Goal: Task Accomplishment & Management: Manage account settings

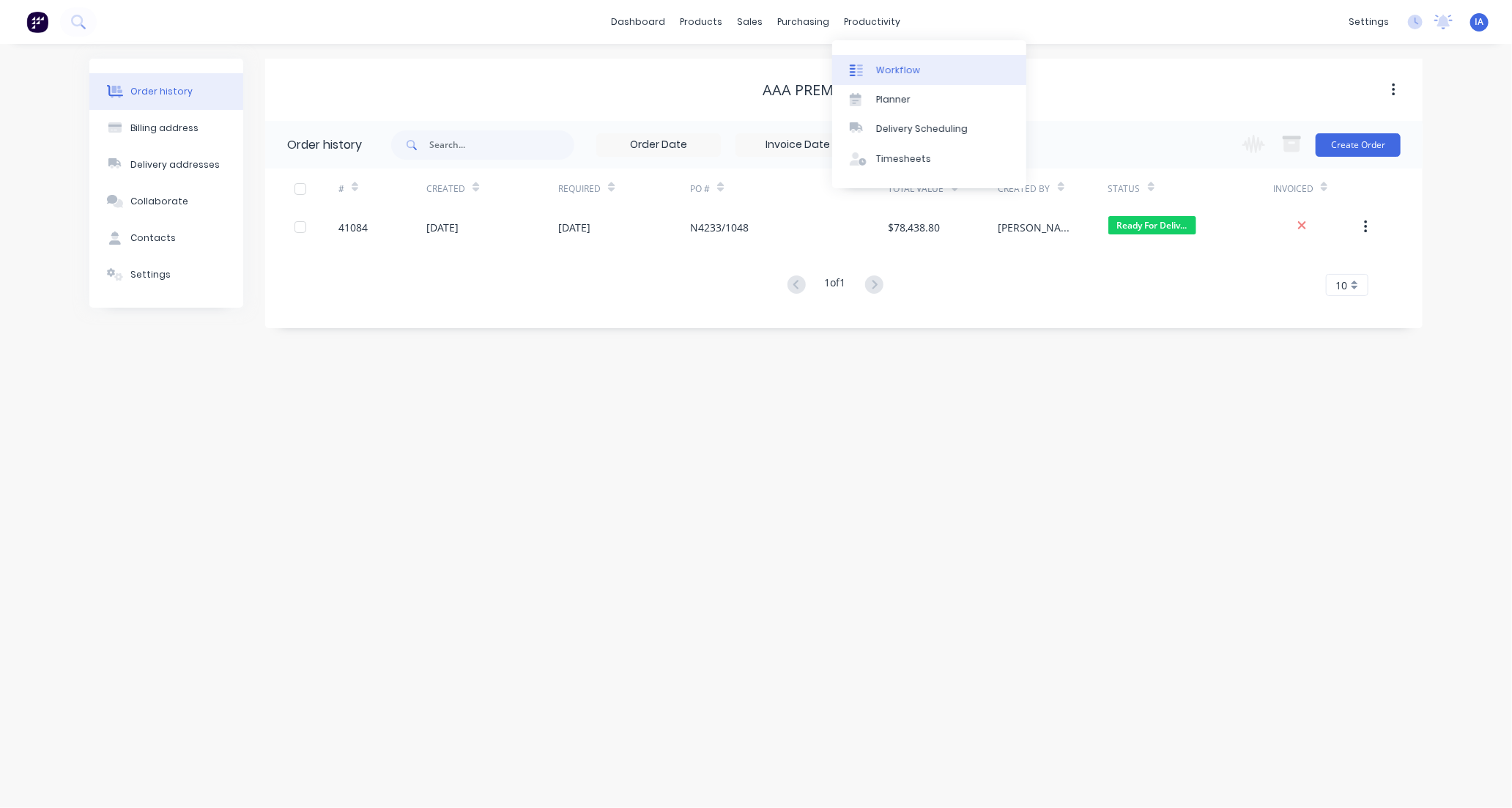
click at [892, 71] on div "Workflow" at bounding box center [898, 71] width 44 height 13
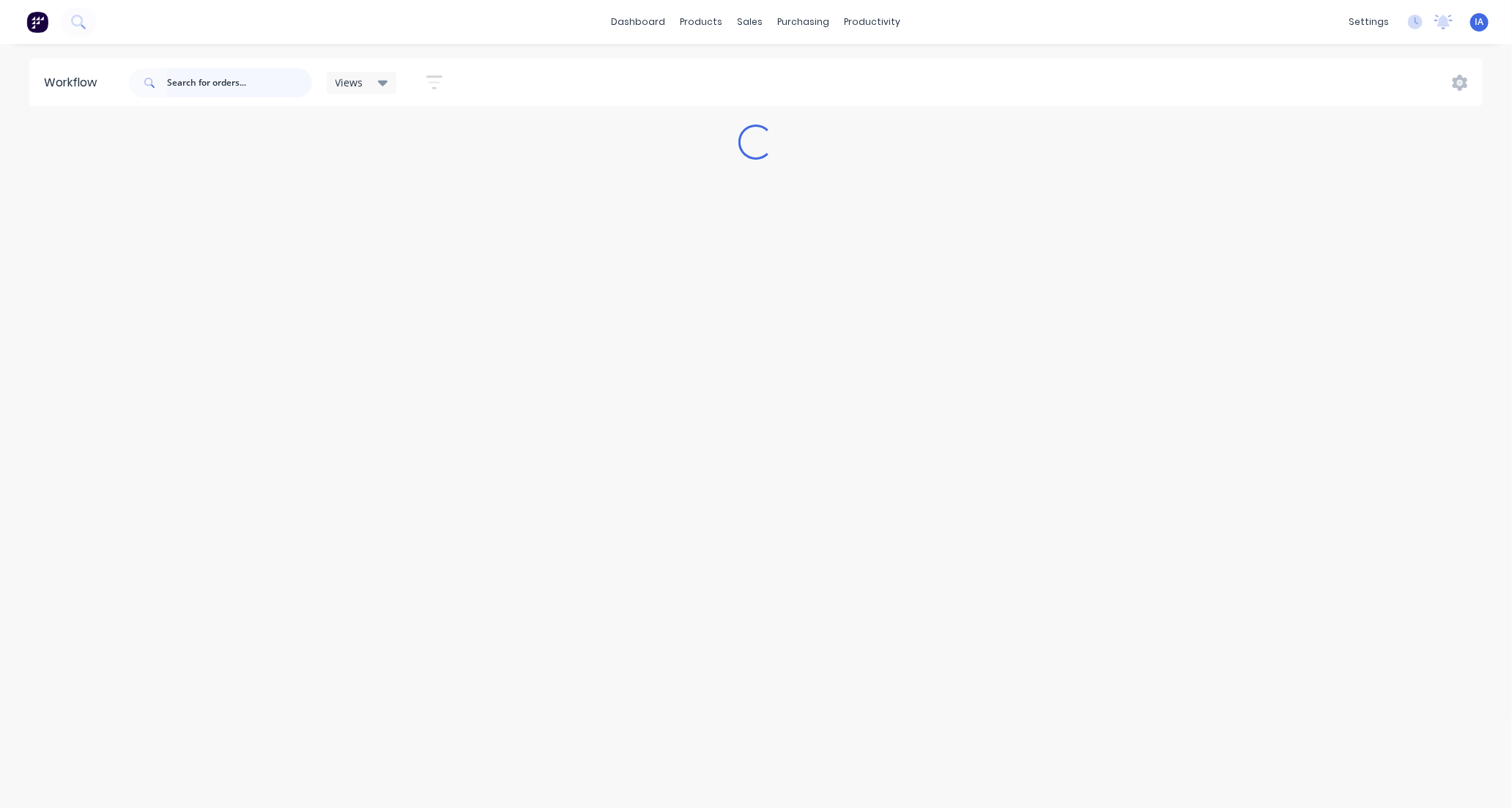
click at [224, 84] on input "text" at bounding box center [239, 82] width 145 height 29
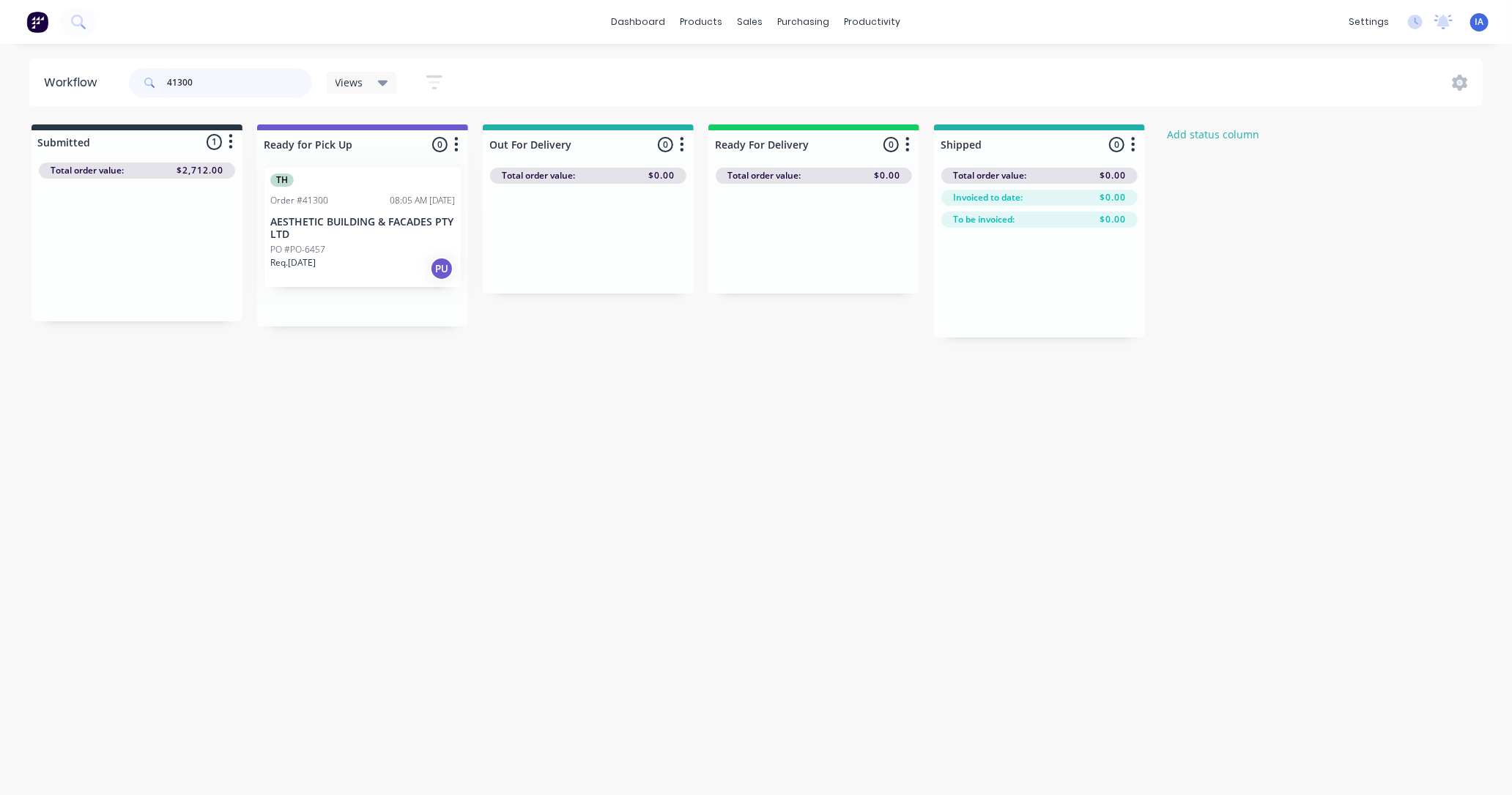
drag, startPoint x: 150, startPoint y: 294, endPoint x: 381, endPoint y: 271, distance: 232.1
click at [381, 271] on div "Submitted 1 Status colour #273444 hex #273444 Save Cancel Summaries Total order…" at bounding box center [785, 231] width 1594 height 213
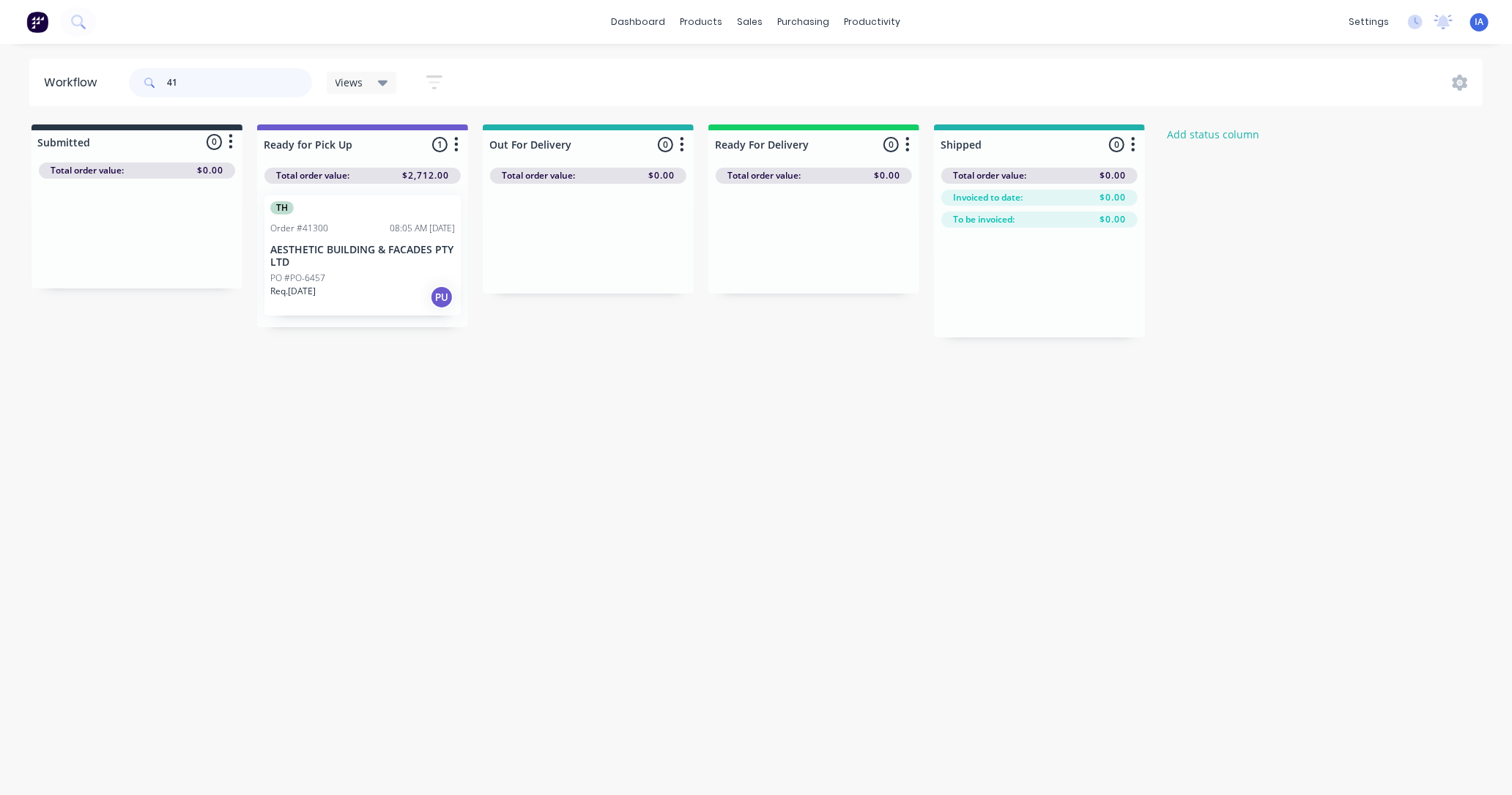
type input "4"
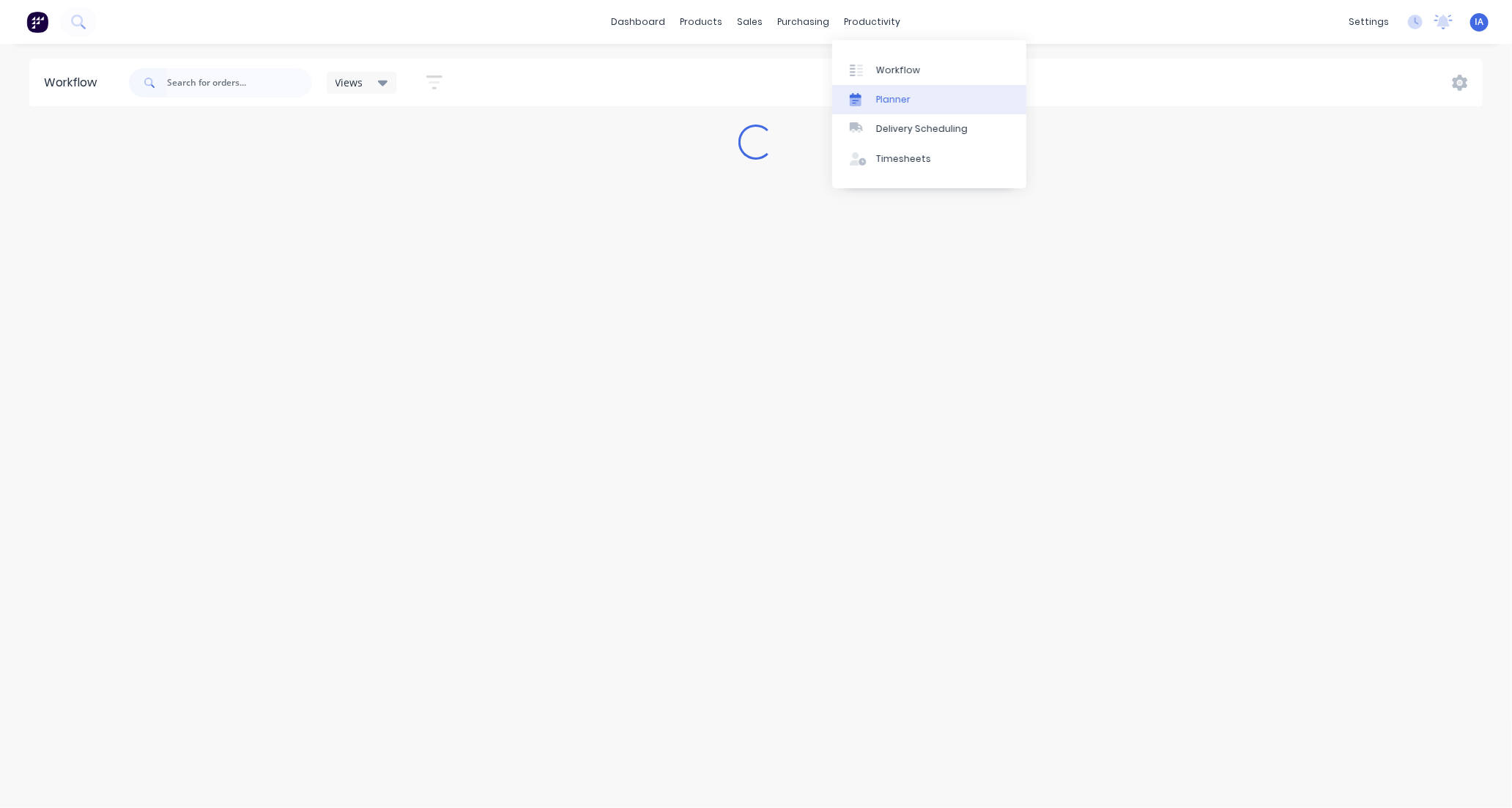
click at [929, 93] on link "Planner" at bounding box center [929, 100] width 194 height 29
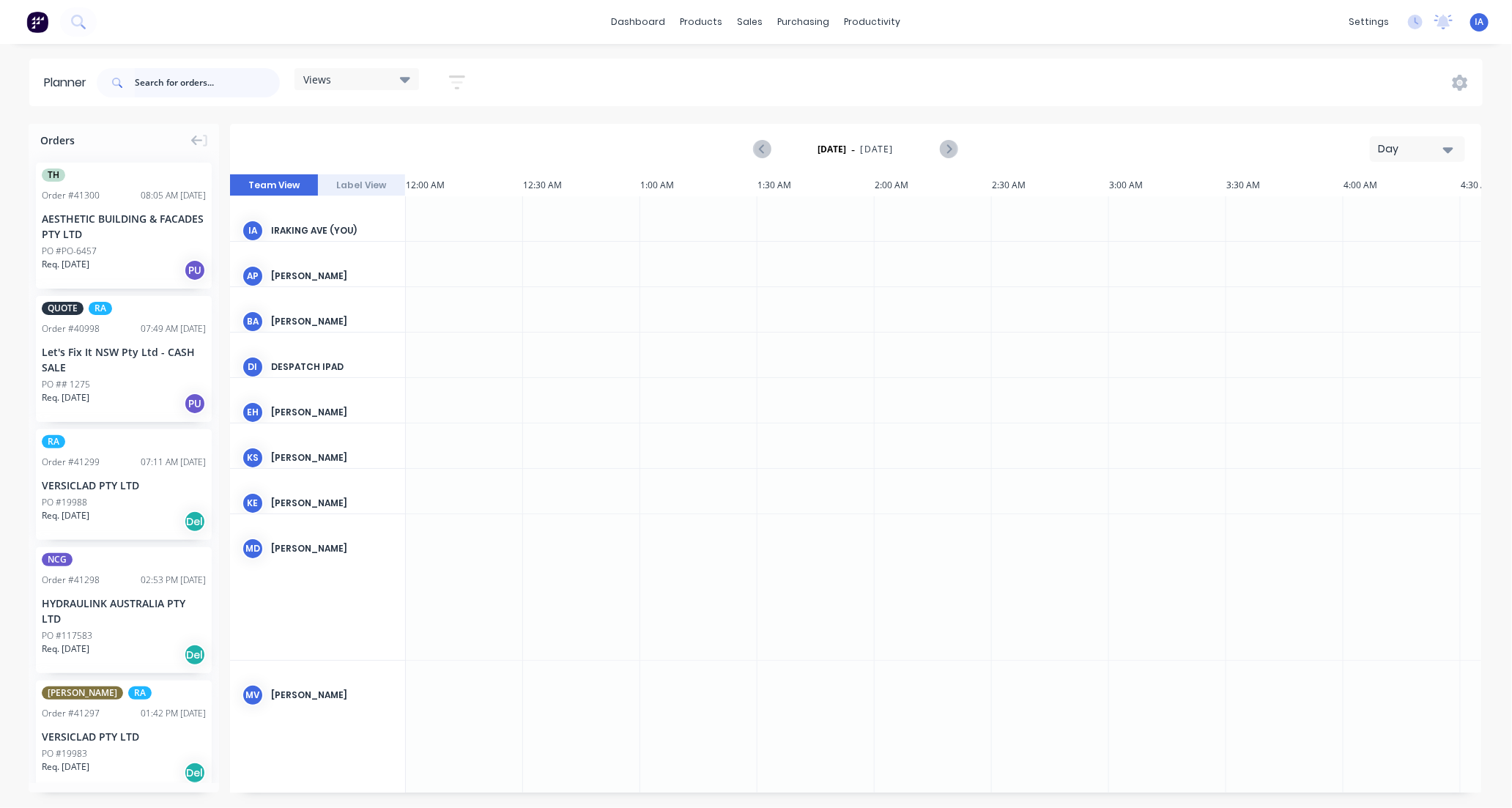
scroll to position [0, 1877]
click at [181, 75] on input "text" at bounding box center [207, 82] width 145 height 29
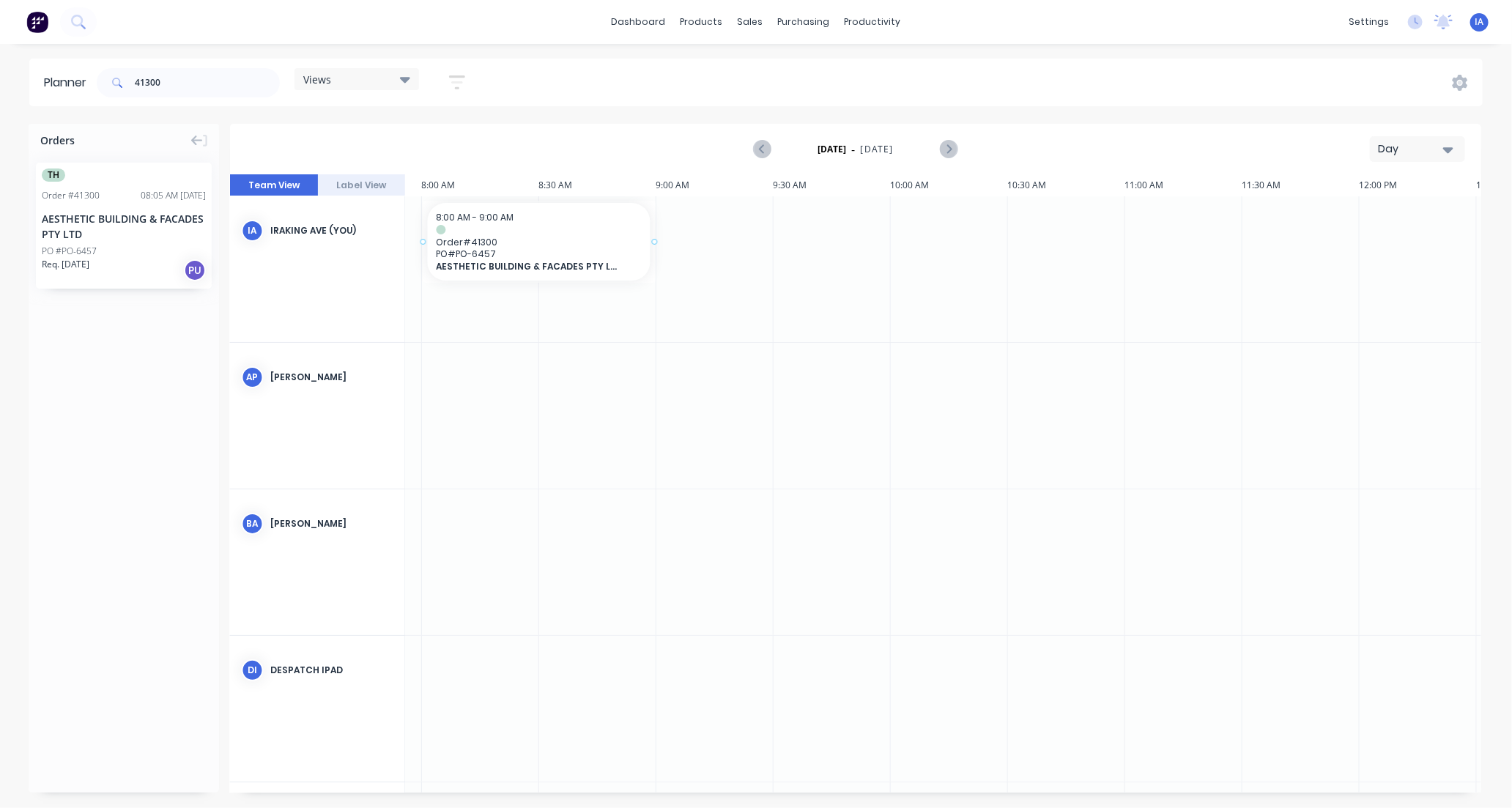
drag, startPoint x: 145, startPoint y: 259, endPoint x: 485, endPoint y: 210, distance: 343.5
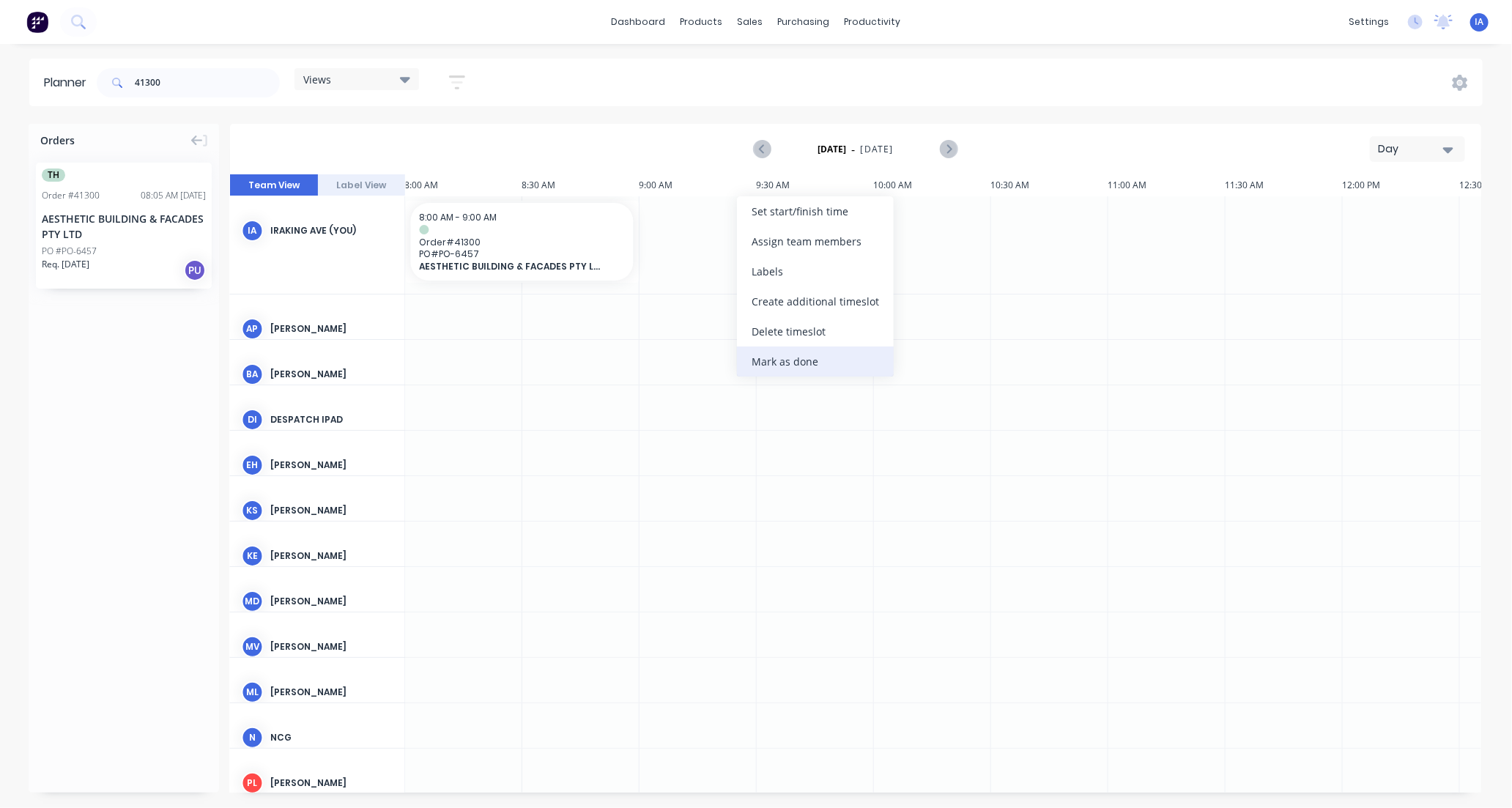
click at [804, 361] on div "Mark as done" at bounding box center [815, 361] width 157 height 30
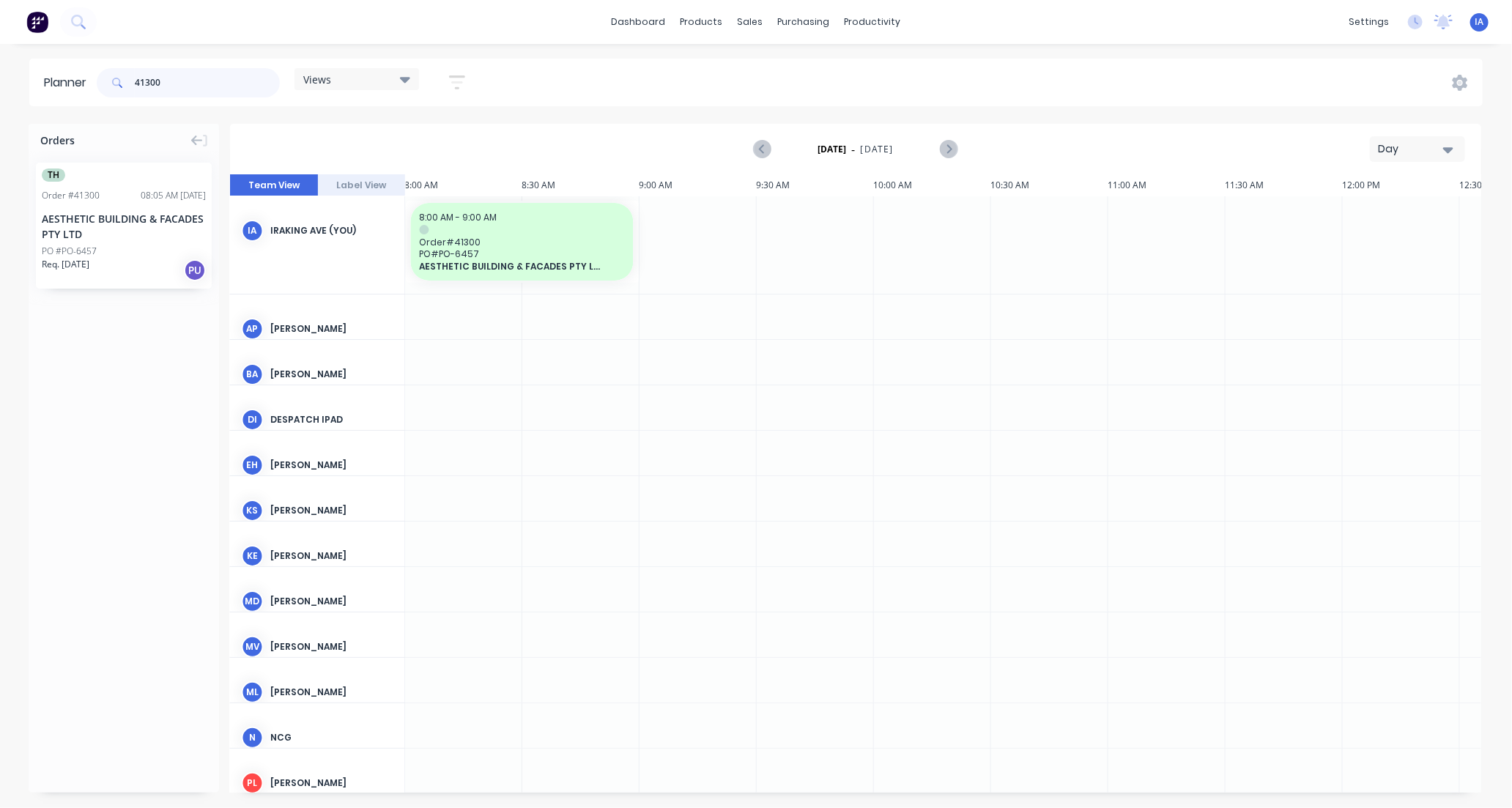
click at [203, 90] on input "41300" at bounding box center [207, 82] width 145 height 29
type input "4"
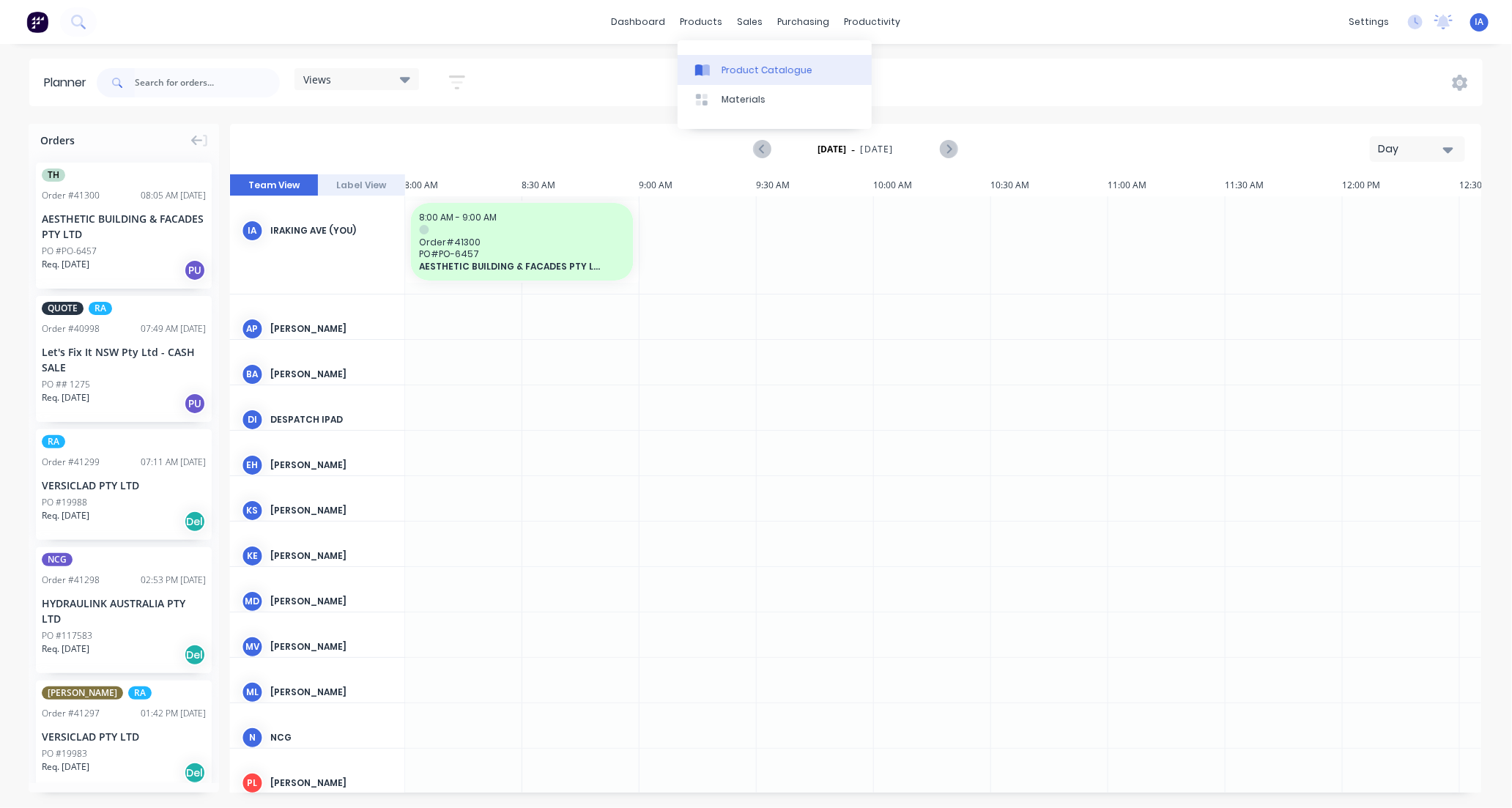
click at [744, 61] on link "Product Catalogue" at bounding box center [775, 70] width 194 height 29
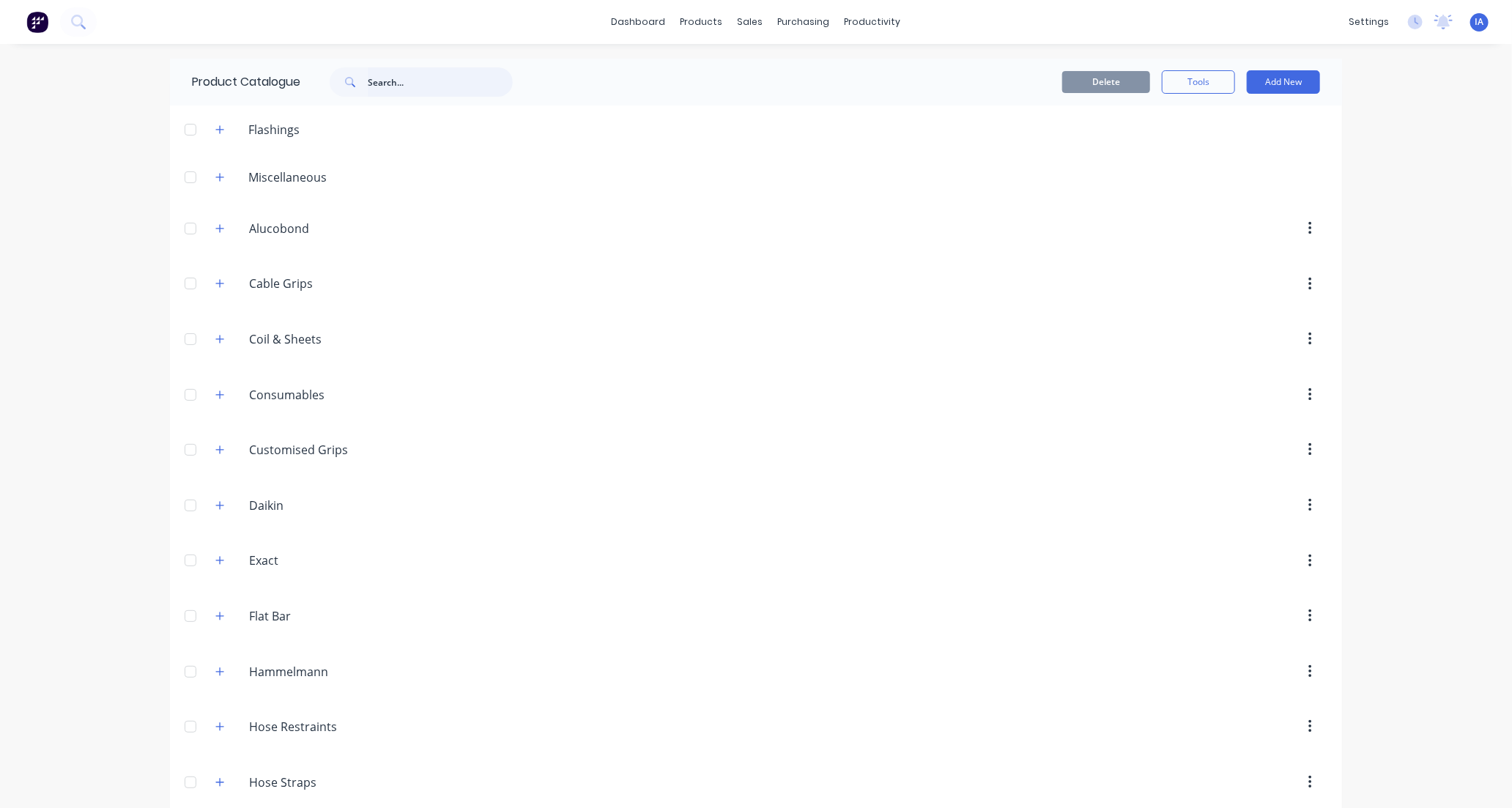
click at [412, 85] on input "text" at bounding box center [440, 82] width 145 height 29
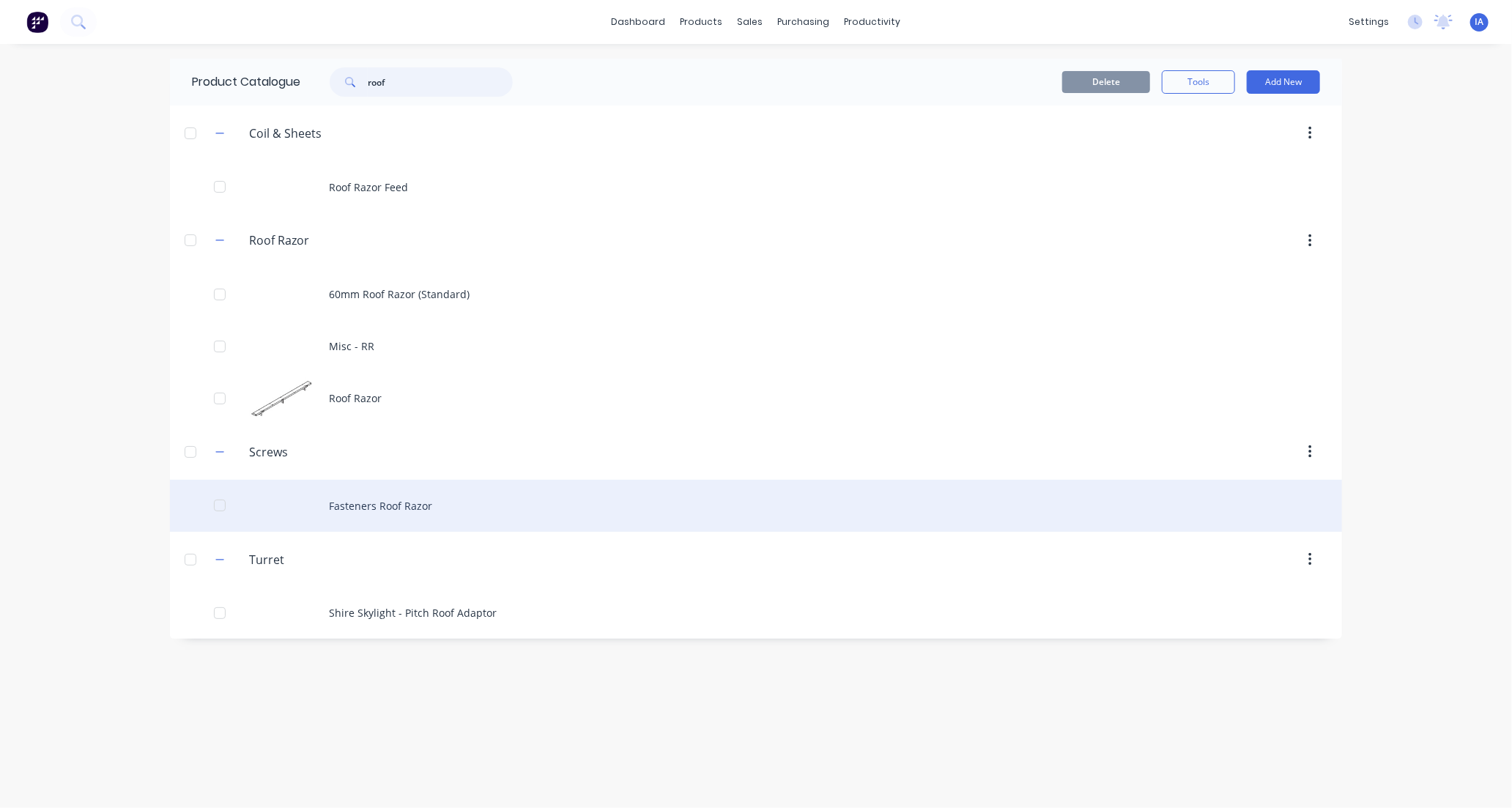
type input "roof"
click at [561, 513] on div "Fasteners Roof Razor" at bounding box center [756, 506] width 1172 height 52
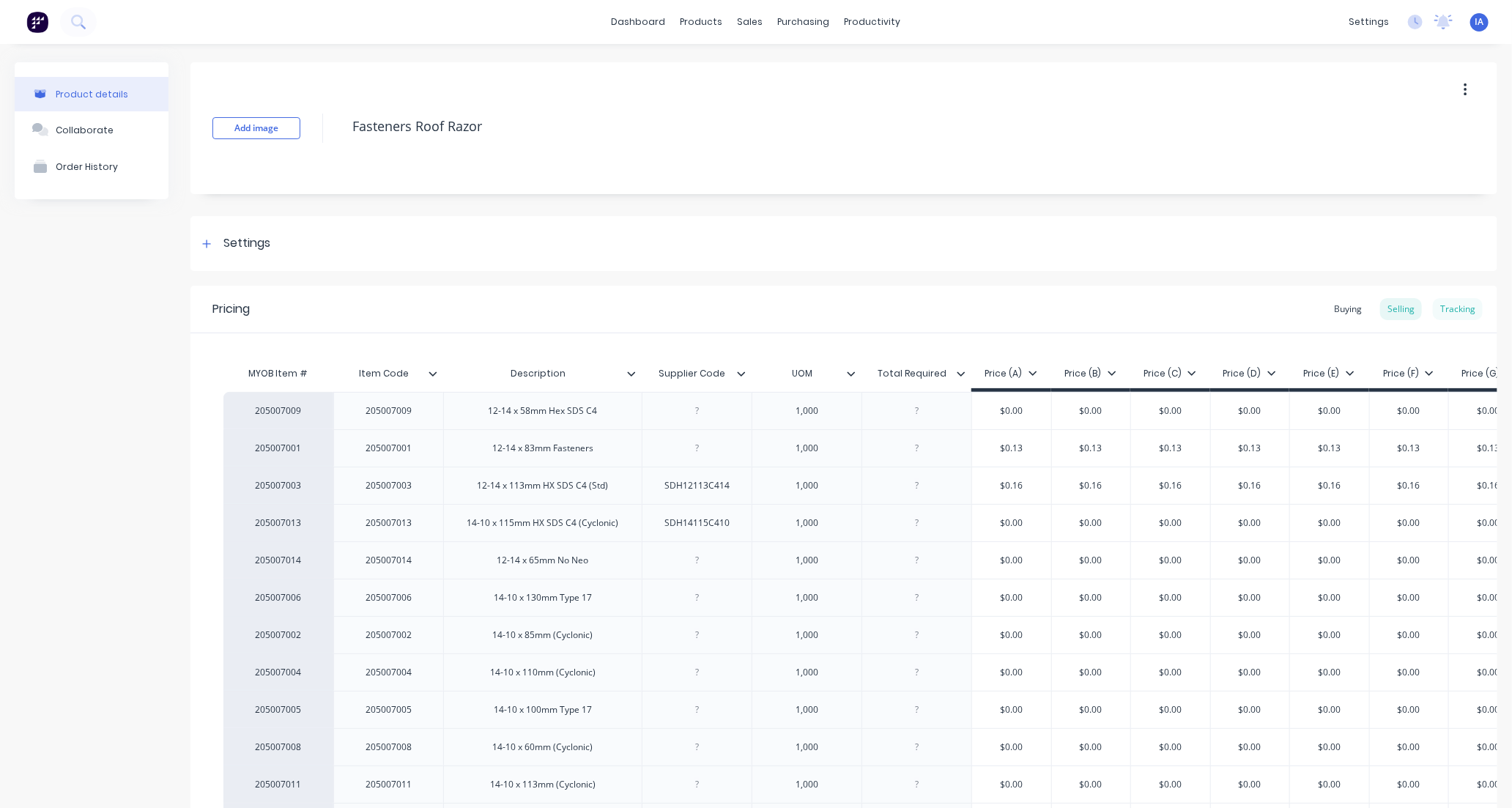
type textarea "x"
click at [1450, 305] on div "Tracking" at bounding box center [1458, 309] width 49 height 22
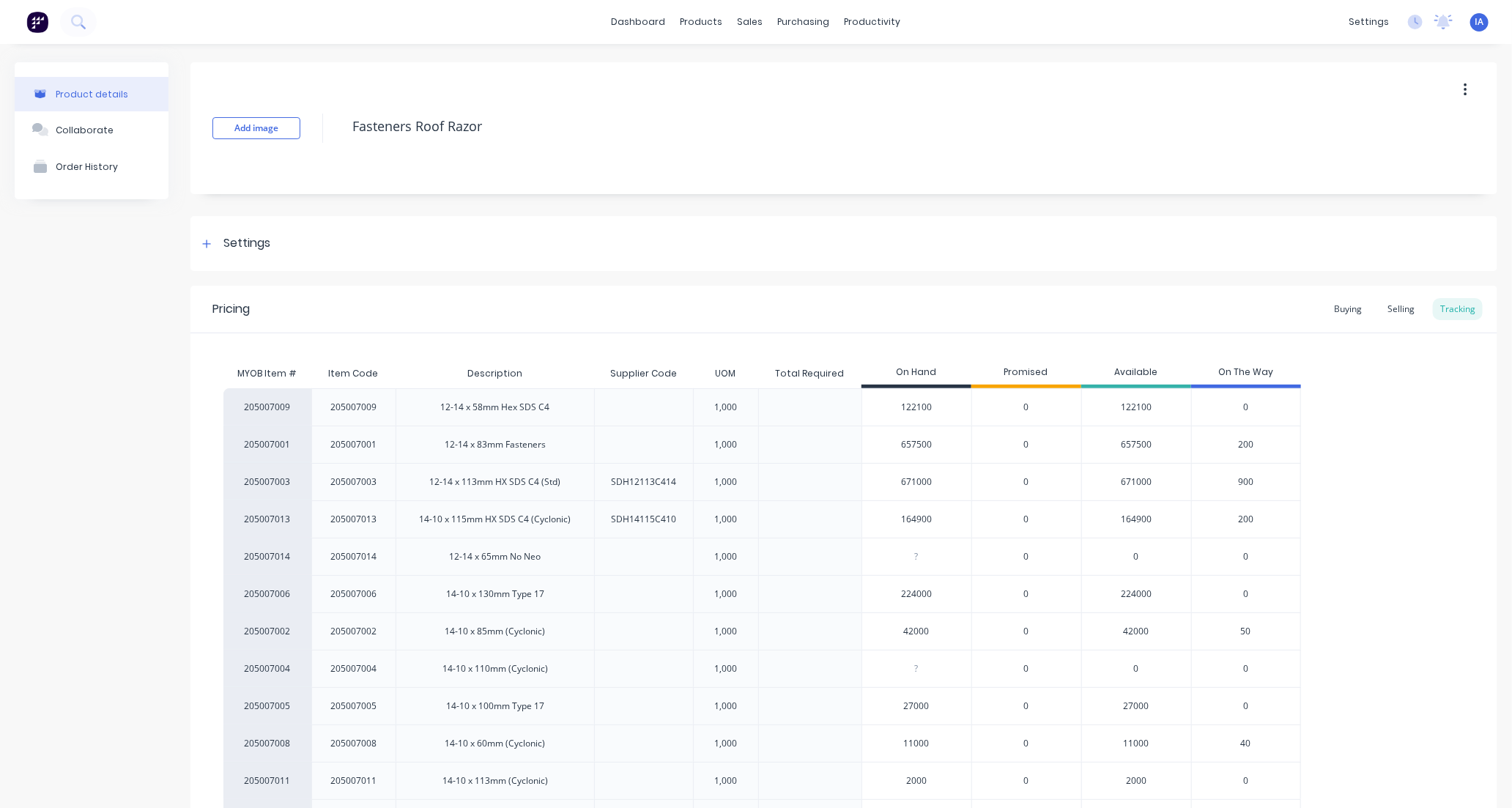
click at [904, 481] on input "671000" at bounding box center [916, 482] width 109 height 13
type input "6000"
type textarea "x"
type input "653000"
type textarea "x"
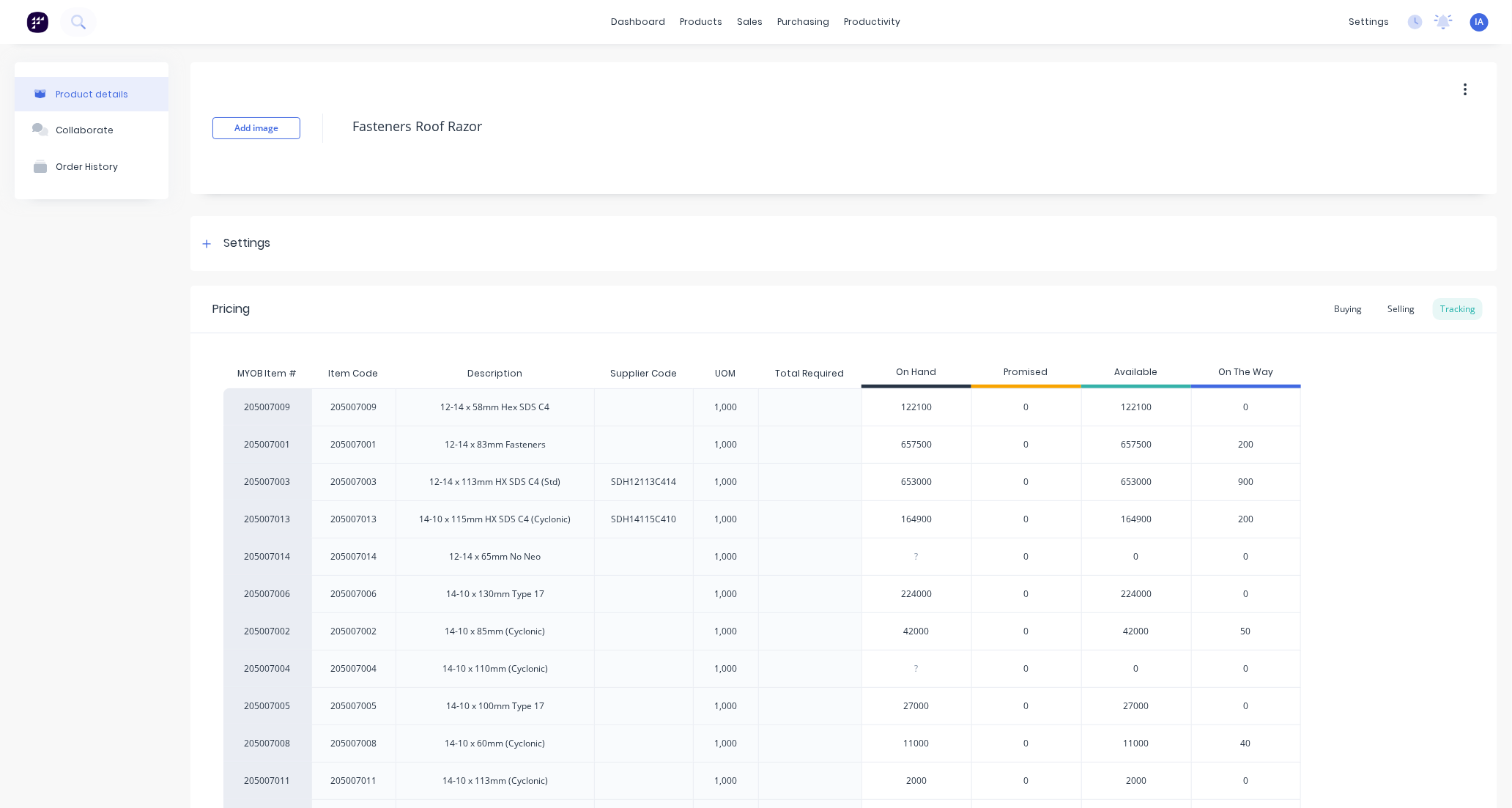
type input "653000"
click at [1453, 517] on div "MYOB Item # Item Code Description Supplier Code UOM Total Required On Hand Prom…" at bounding box center [844, 585] width 1307 height 504
click at [1431, 526] on div "205007009 205007009 12-14 x 58mm Hex SDS C4 1,000 122100 0 122100 0 205007001 2…" at bounding box center [844, 613] width 1241 height 449
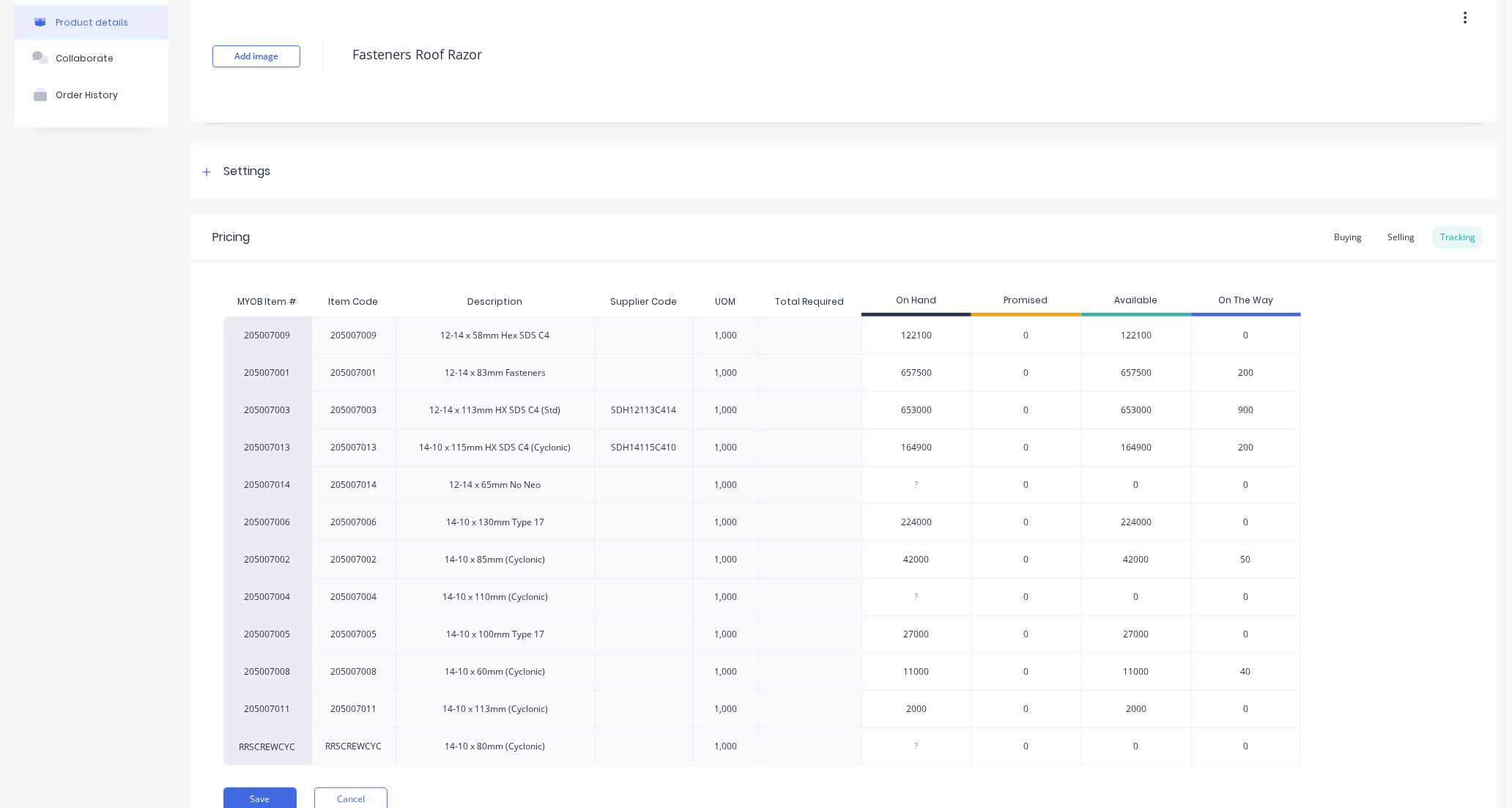
scroll to position [137, 0]
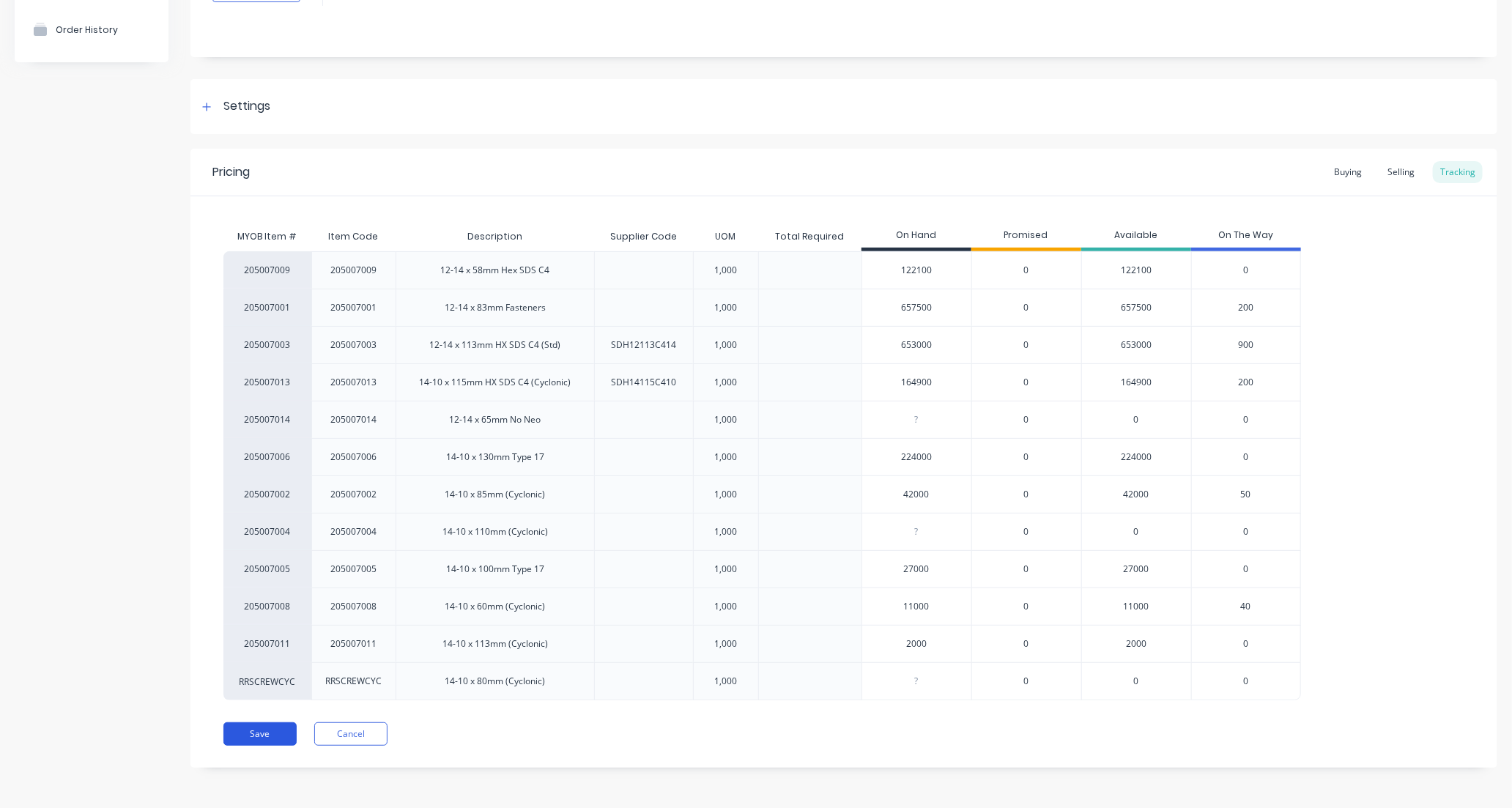
click at [261, 734] on button "Save" at bounding box center [260, 734] width 73 height 24
type textarea "x"
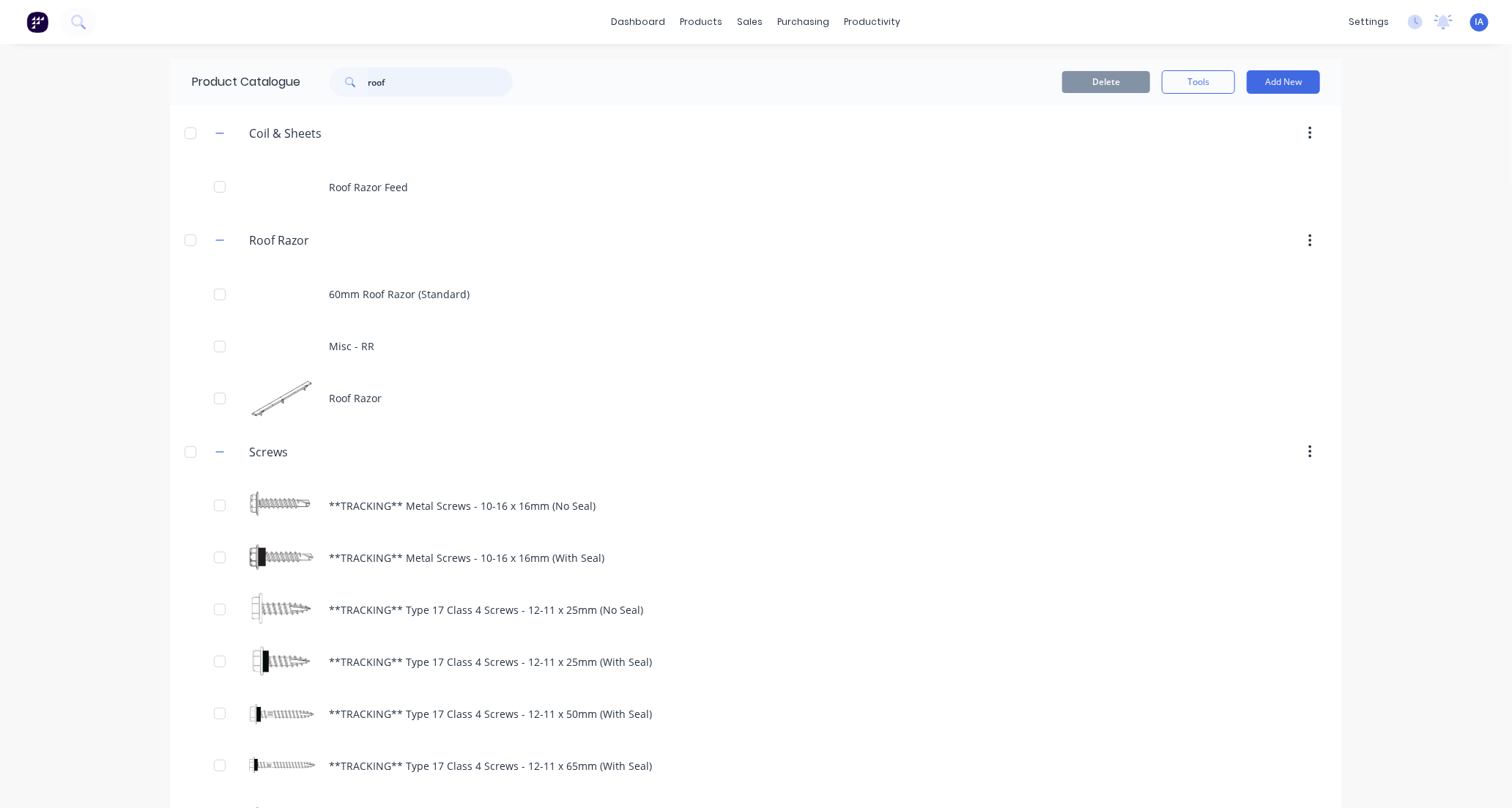
click at [419, 85] on input "roof" at bounding box center [440, 82] width 145 height 29
type input "r"
